Goal: Browse casually: Explore the website without a specific task or goal

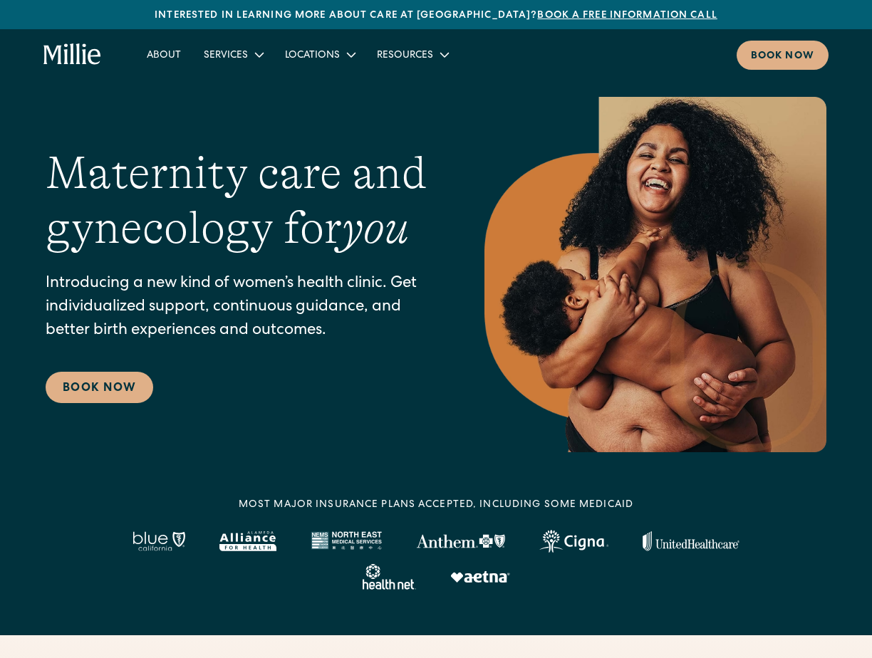
click at [125, 247] on h1 "Maternity care and gynecology for you" at bounding box center [237, 201] width 382 height 110
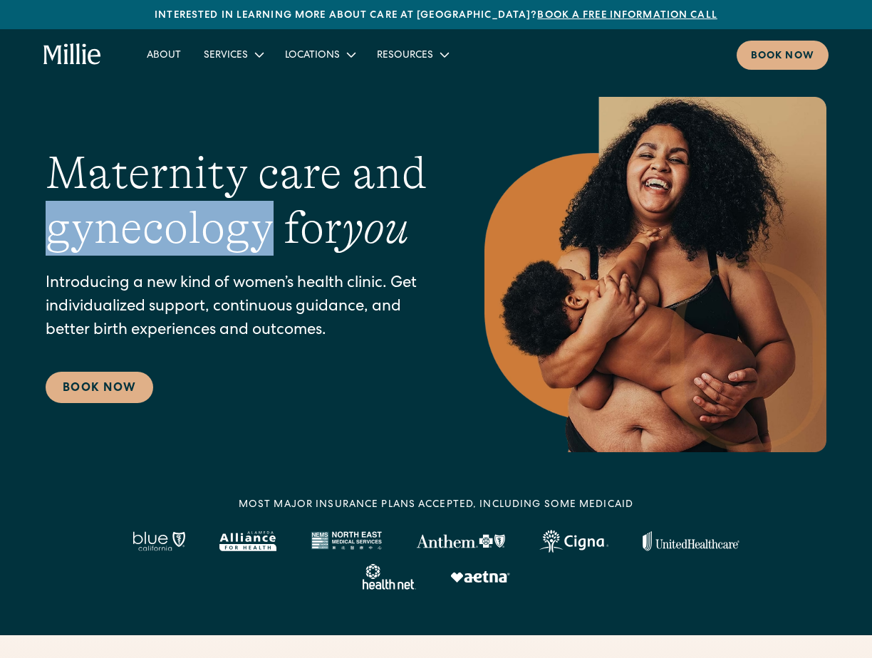
click at [125, 247] on h1 "Maternity care and gynecology for you" at bounding box center [237, 201] width 382 height 110
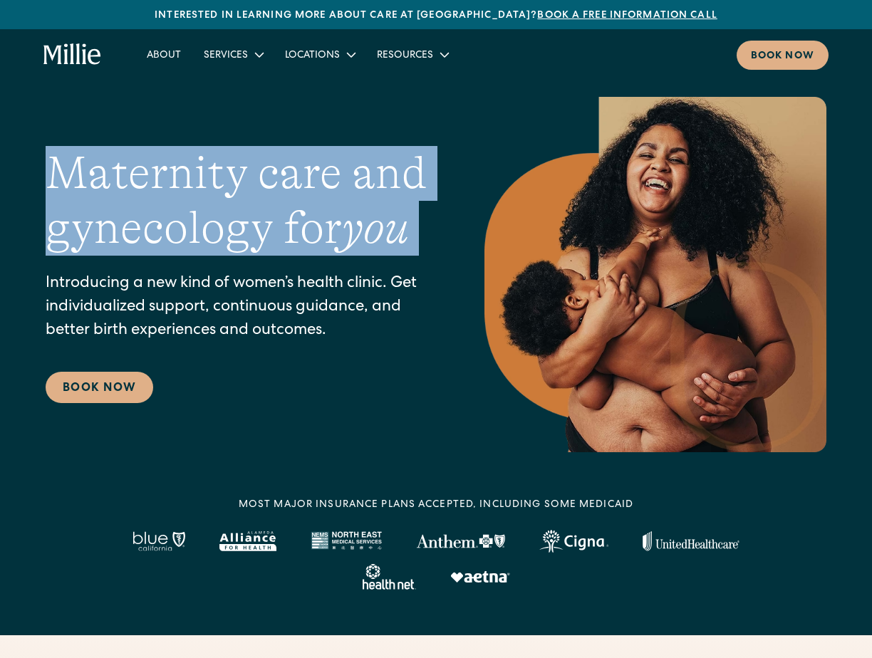
click at [125, 247] on h1 "Maternity care and gynecology for you" at bounding box center [237, 201] width 382 height 110
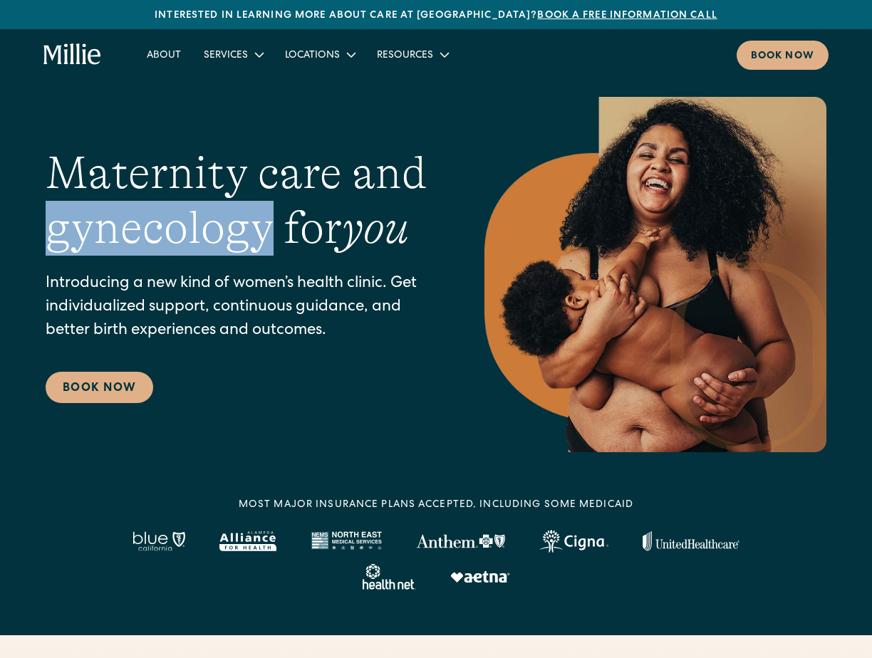
click at [125, 247] on h1 "Maternity care and gynecology for you" at bounding box center [237, 201] width 382 height 110
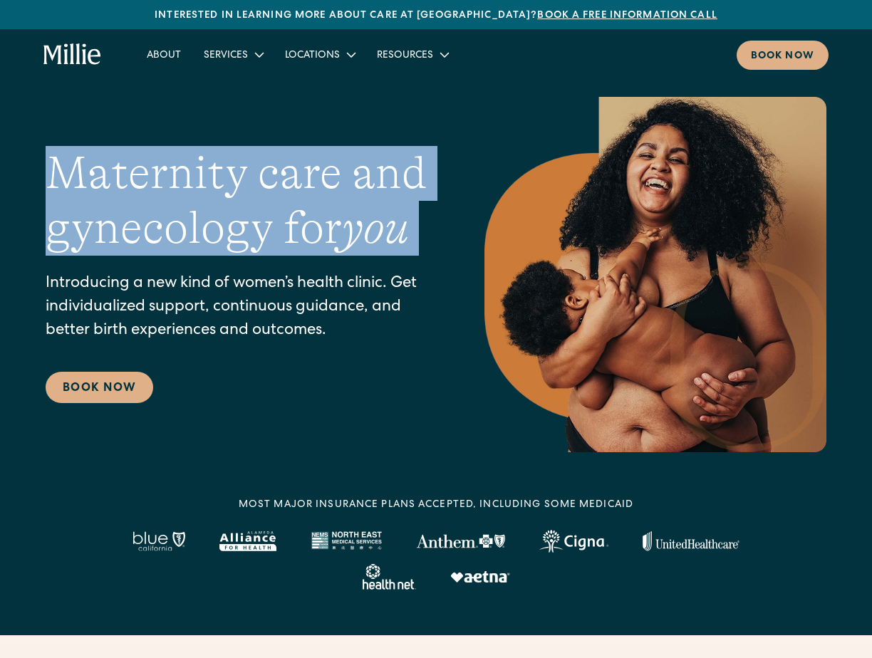
click at [125, 247] on h1 "Maternity care and gynecology for you" at bounding box center [237, 201] width 382 height 110
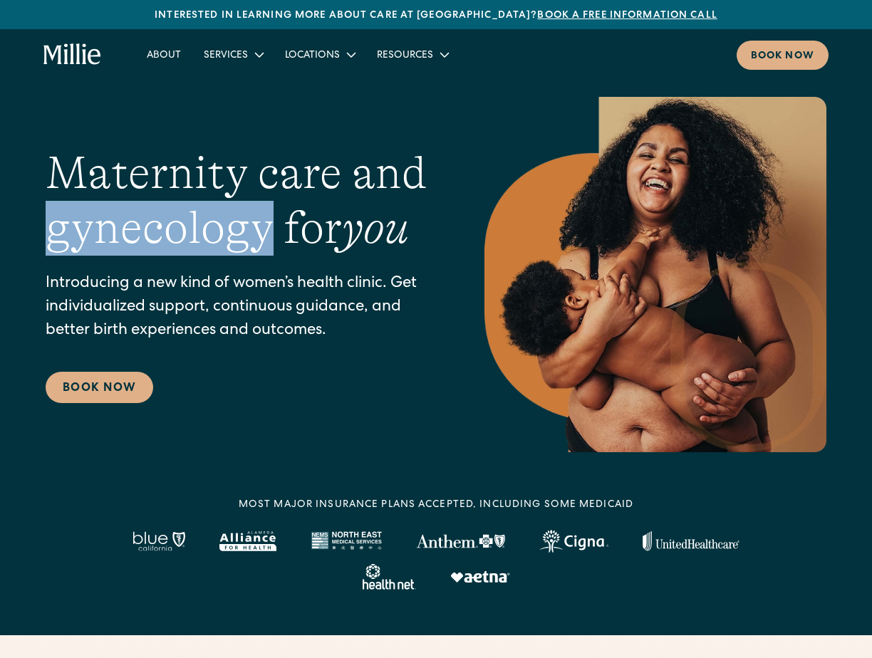
click at [125, 247] on h1 "Maternity care and gynecology for you" at bounding box center [237, 201] width 382 height 110
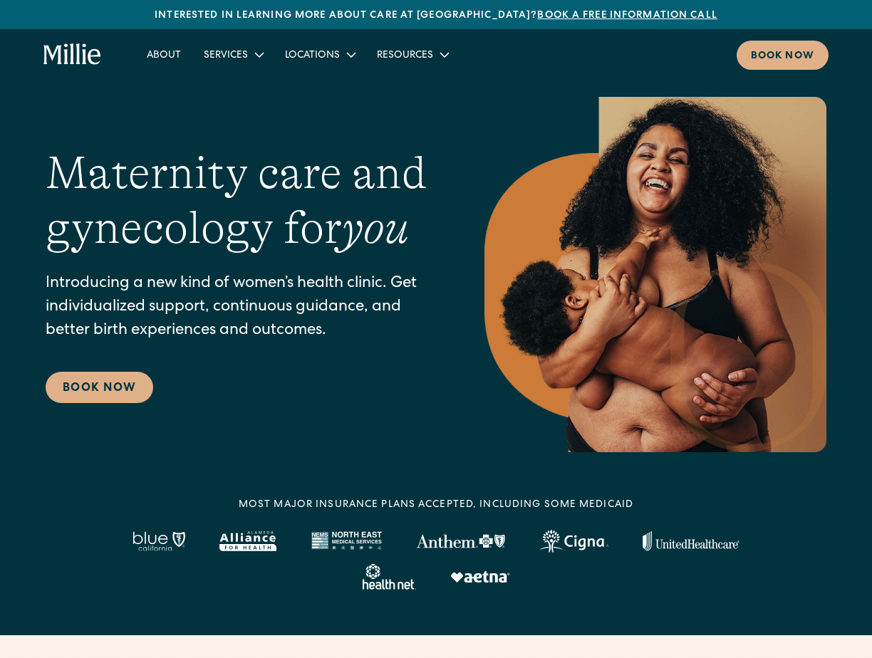
click at [109, 304] on p "Introducing a new kind of women’s health clinic. Get individualized support, co…" at bounding box center [237, 308] width 382 height 71
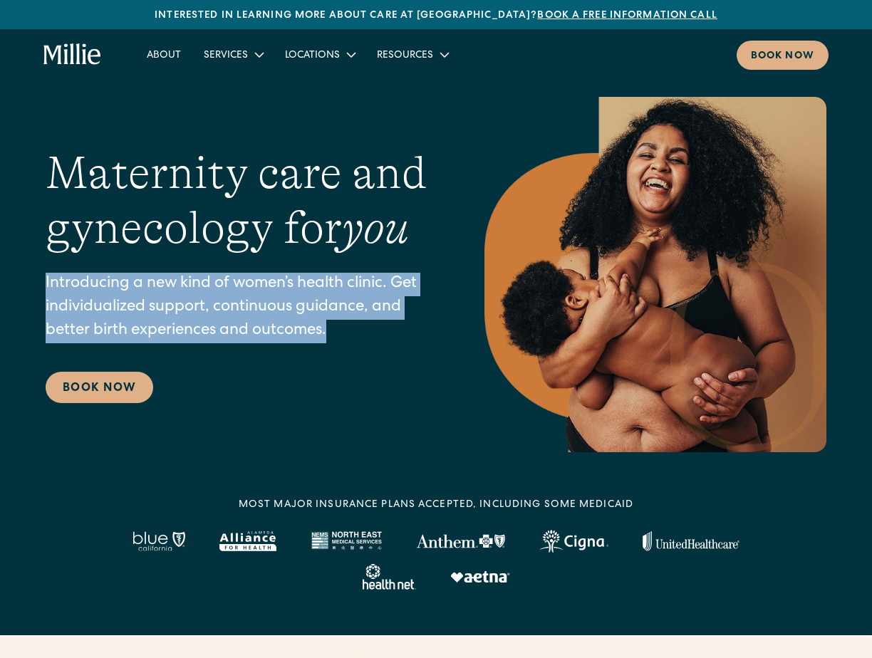
click at [109, 304] on p "Introducing a new kind of women’s health clinic. Get individualized support, co…" at bounding box center [237, 308] width 382 height 71
